Goal: Information Seeking & Learning: Learn about a topic

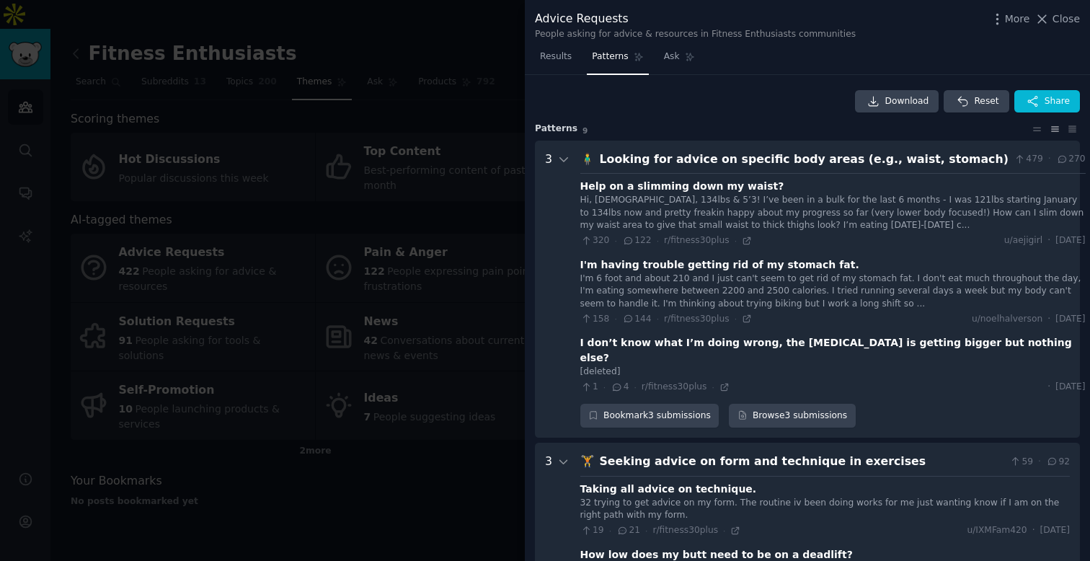
click at [451, 125] on div at bounding box center [545, 280] width 1090 height 561
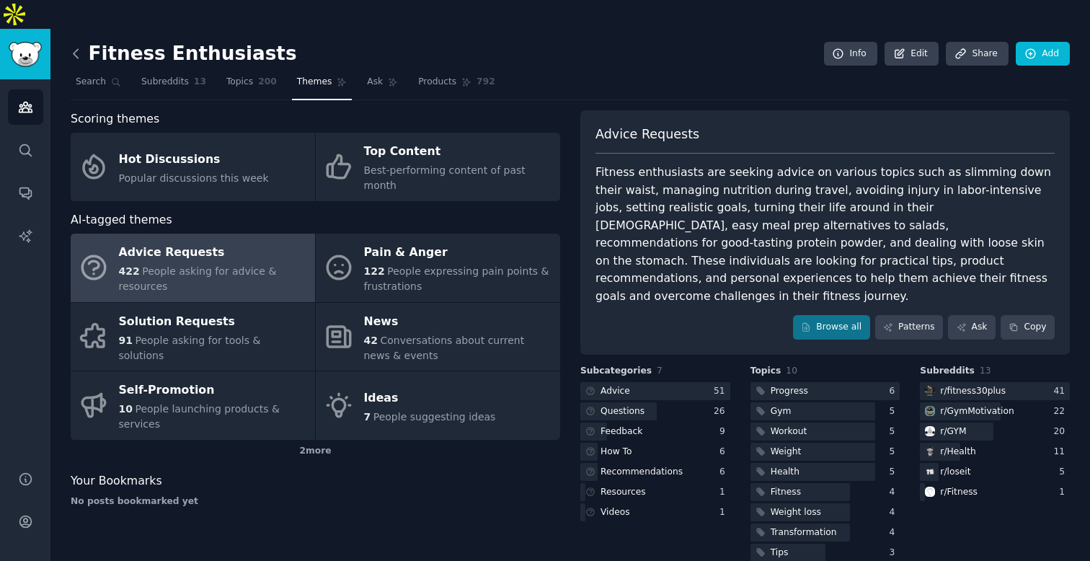
click at [78, 46] on icon at bounding box center [76, 53] width 15 height 15
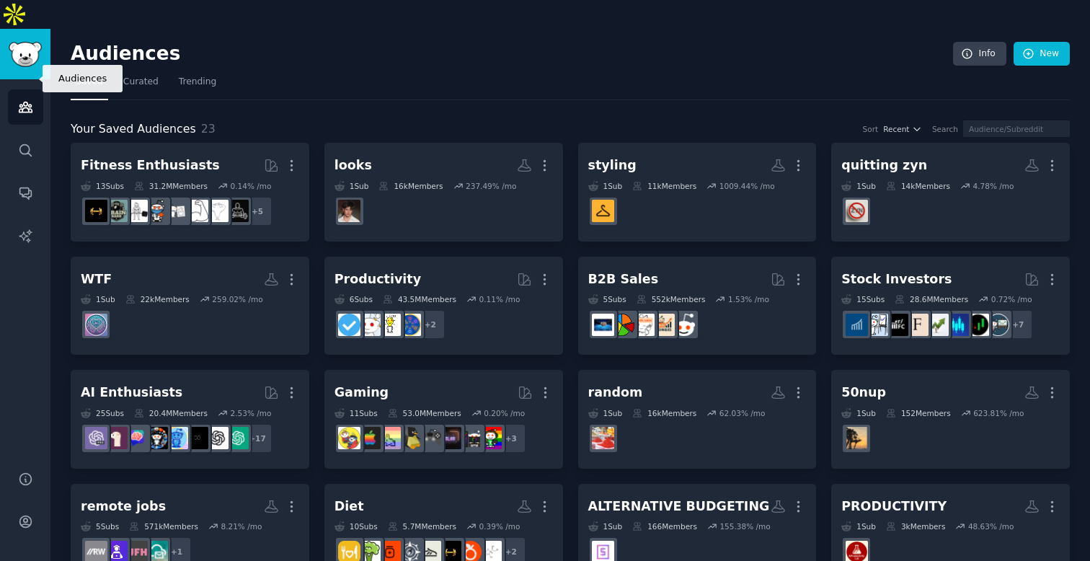
click at [26, 102] on icon "Sidebar" at bounding box center [25, 107] width 13 height 10
click at [130, 76] on span "Curated" at bounding box center [140, 82] width 35 height 13
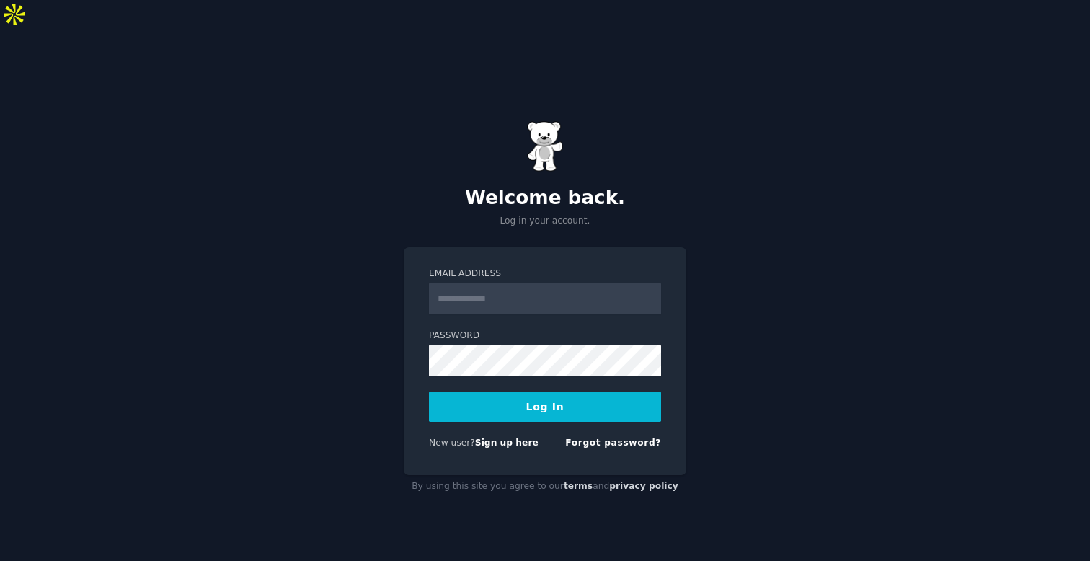
click at [477, 283] on input "Email Address" at bounding box center [545, 299] width 232 height 32
type input "**********"
click at [532, 392] on button "Log In" at bounding box center [545, 407] width 232 height 30
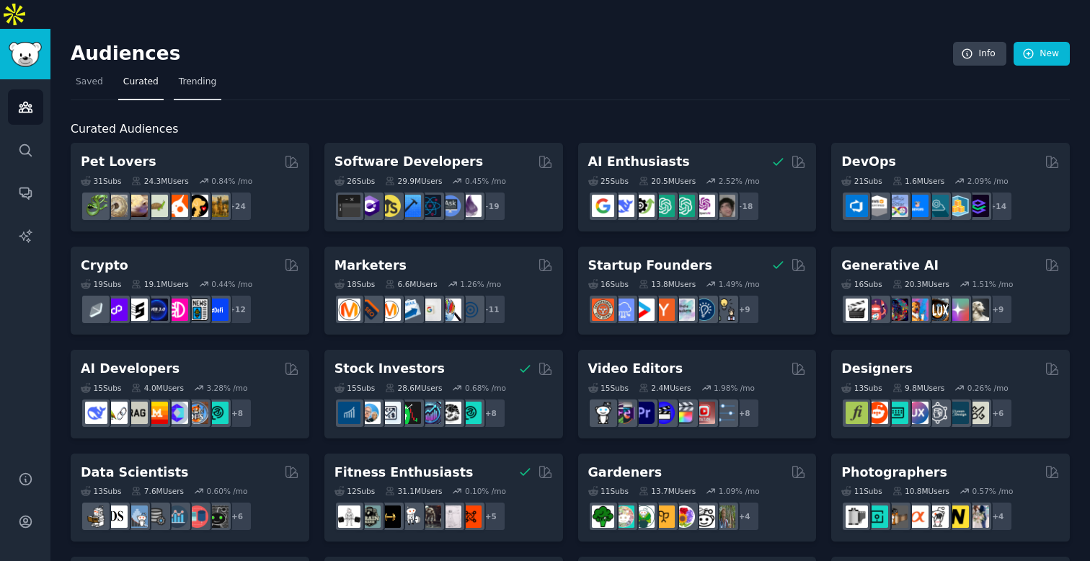
click at [188, 76] on span "Trending" at bounding box center [197, 82] width 37 height 13
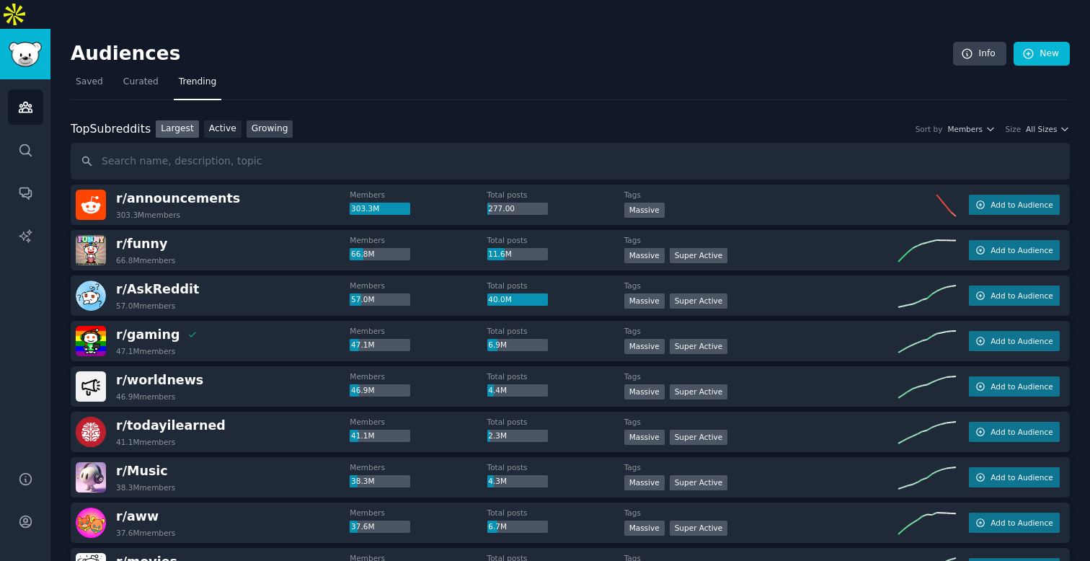
click at [280, 120] on link "Growing" at bounding box center [270, 129] width 47 height 18
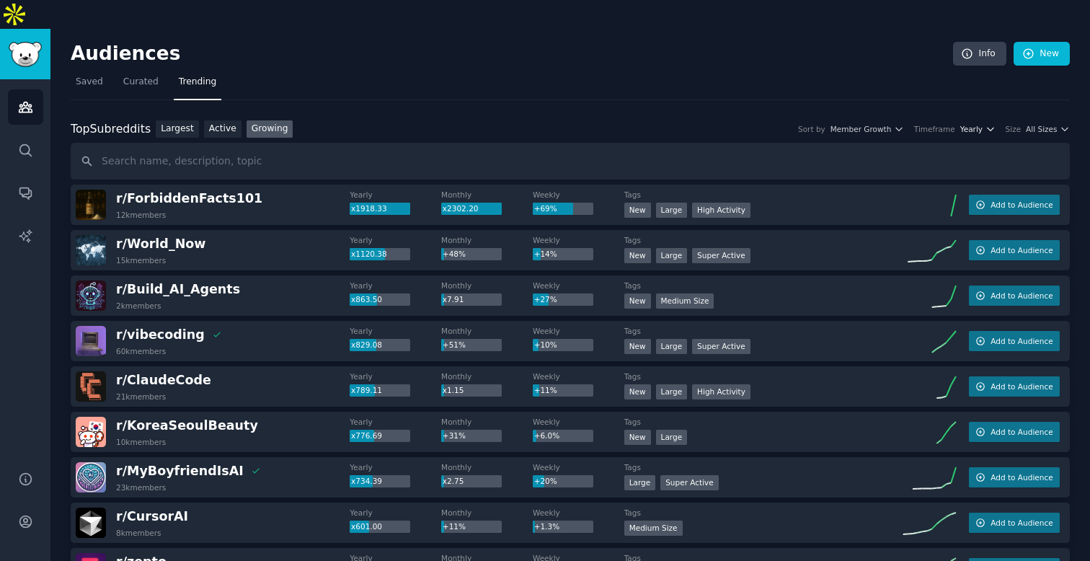
click at [968, 124] on span "Yearly" at bounding box center [972, 129] width 22 height 10
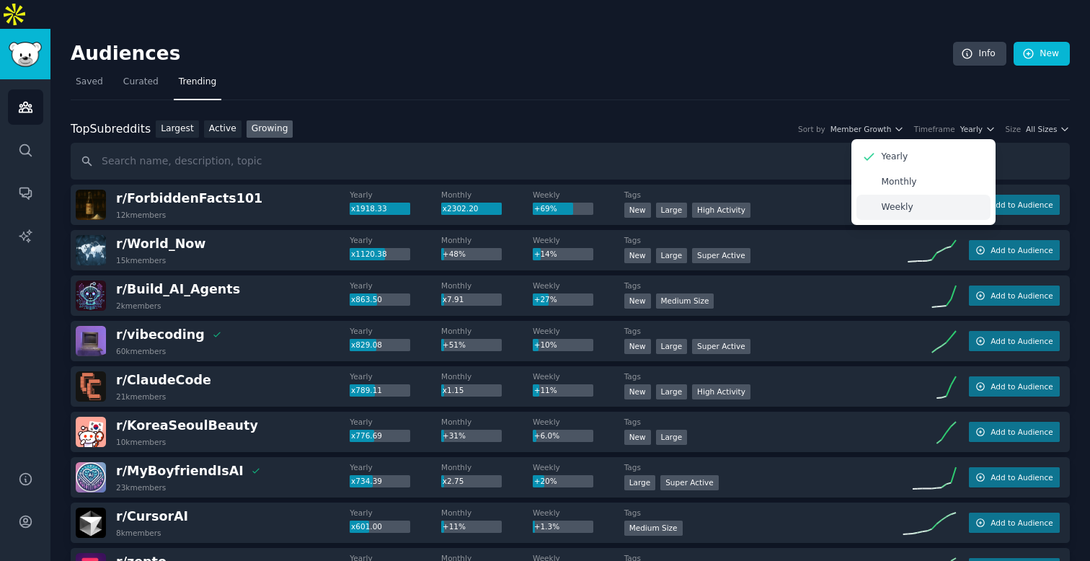
click at [898, 195] on div "Weekly" at bounding box center [924, 207] width 134 height 25
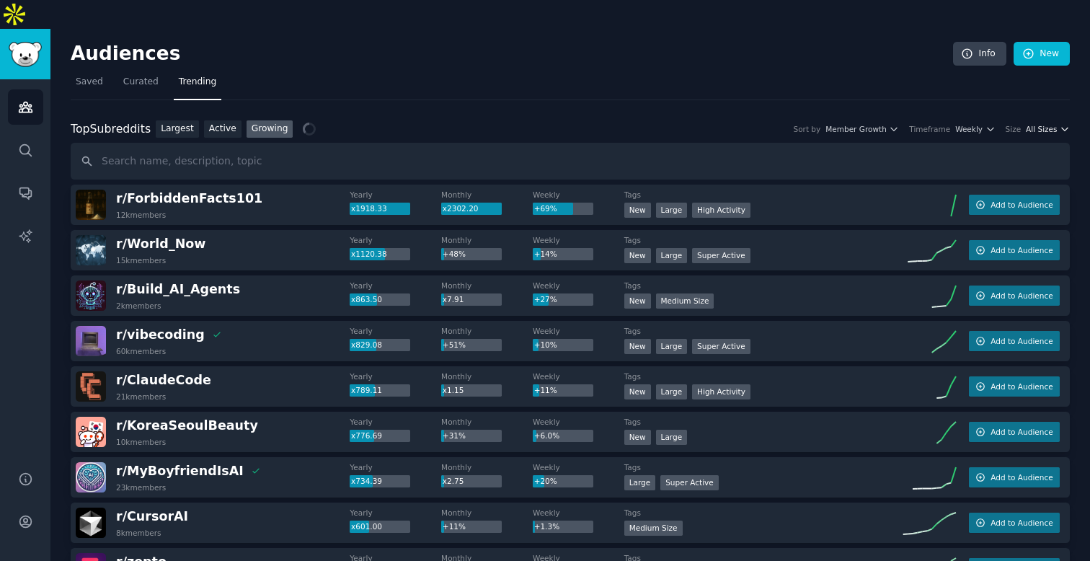
click at [1038, 124] on span "All Sizes" at bounding box center [1041, 129] width 31 height 10
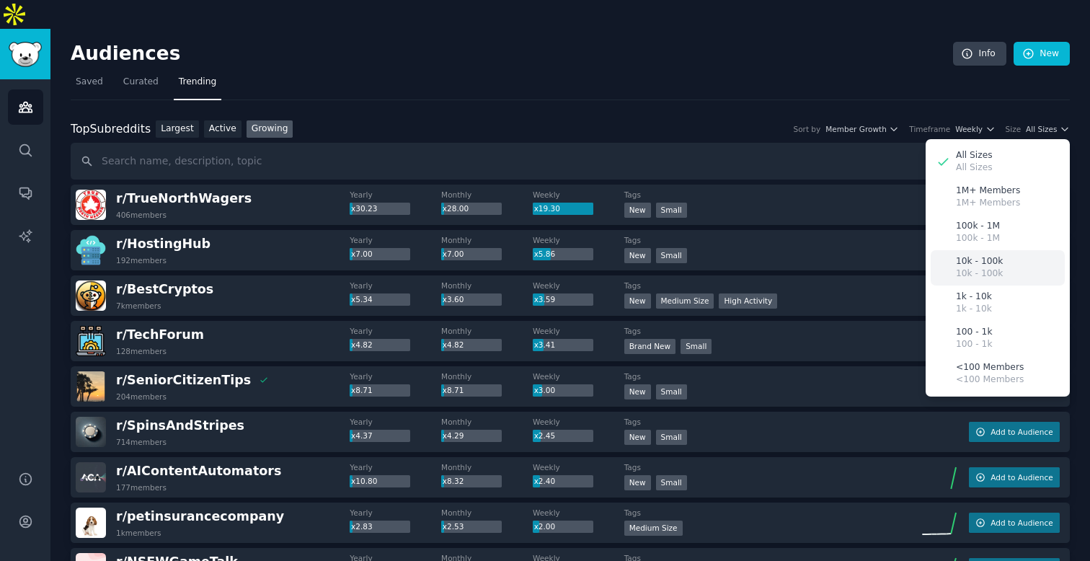
click at [984, 255] on p "10k - 100k" at bounding box center [979, 261] width 47 height 13
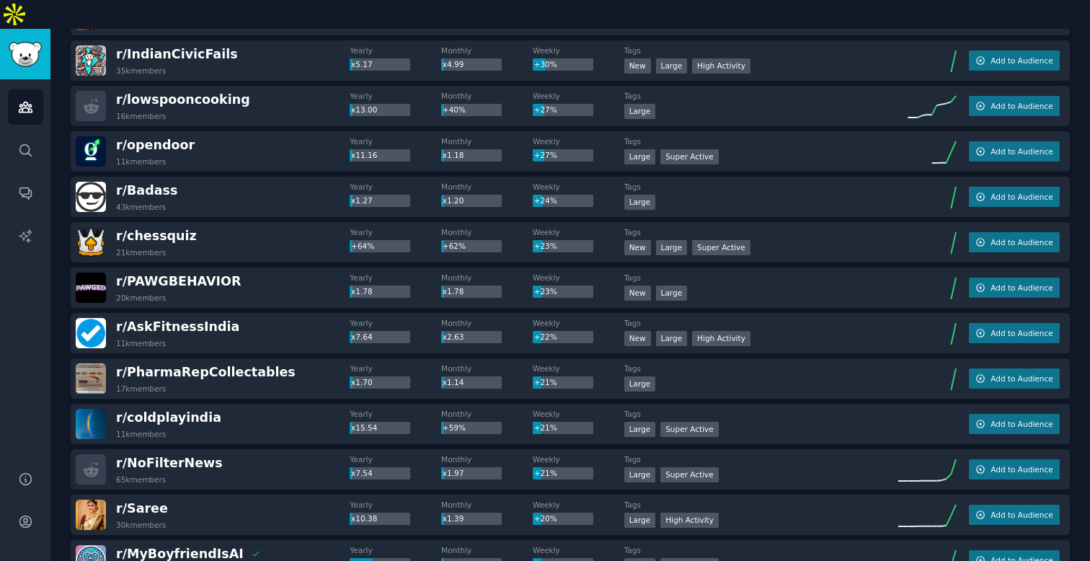
scroll to position [656, 0]
